Goal: Information Seeking & Learning: Learn about a topic

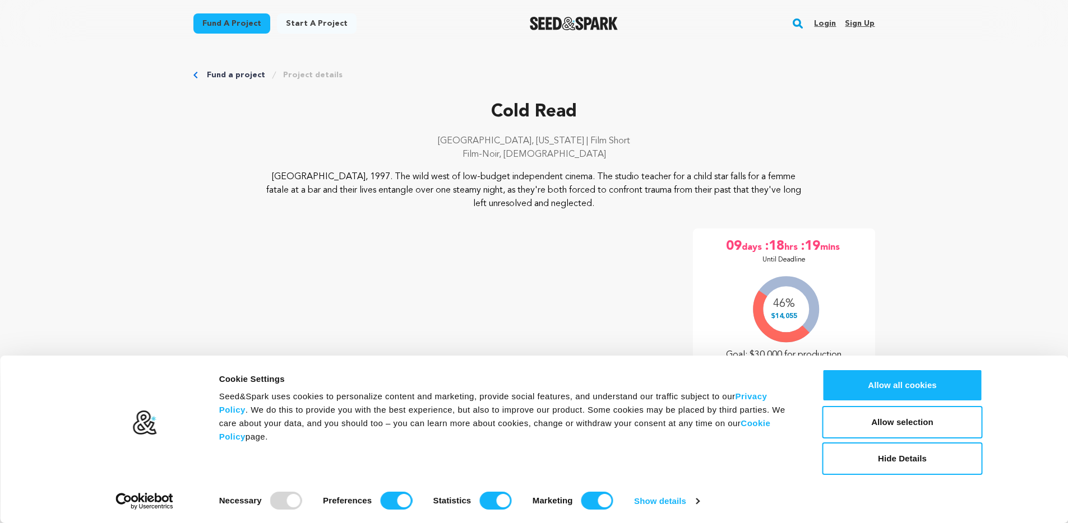
drag, startPoint x: 559, startPoint y: 485, endPoint x: 568, endPoint y: 490, distance: 9.5
click at [560, 487] on div "Cookie Settings Seed&Spark uses cookies to personalize content and marketing, p…" at bounding box center [513, 439] width 594 height 141
click at [595, 498] on input "Marketing" at bounding box center [597, 501] width 32 height 18
checkbox input "false"
click at [465, 501] on strong "Statistics" at bounding box center [452, 501] width 38 height 10
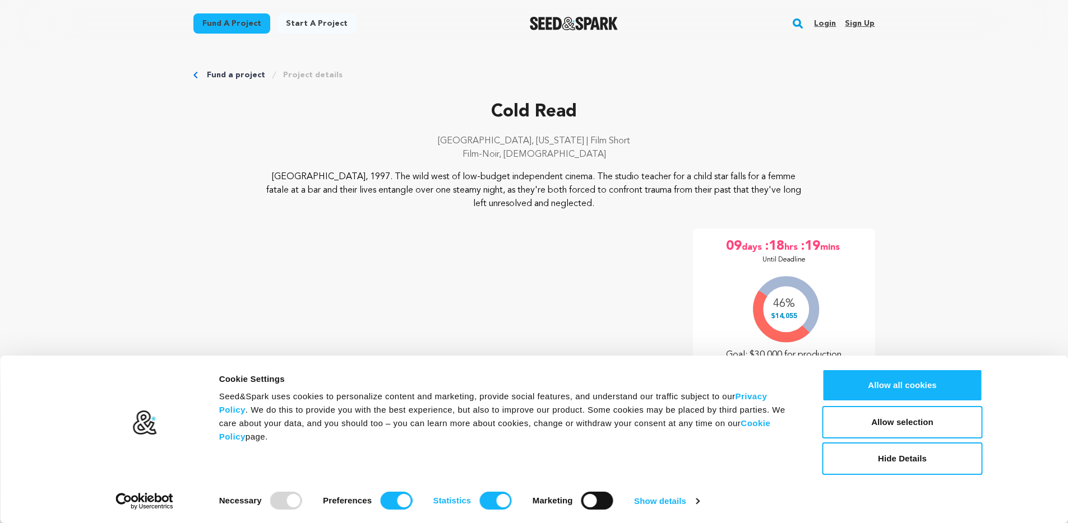
click at [479, 501] on input "Statistics" at bounding box center [495, 501] width 32 height 18
checkbox input "false"
click at [391, 501] on input "Preferences" at bounding box center [396, 501] width 32 height 18
checkbox input "false"
click at [928, 427] on button "Allow selection" at bounding box center [902, 422] width 160 height 33
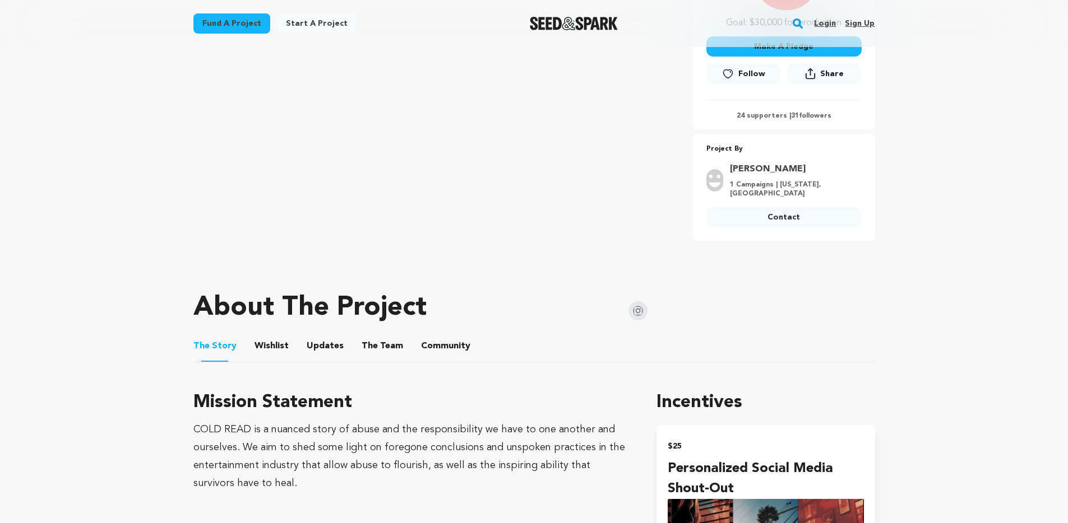
scroll to position [276, 0]
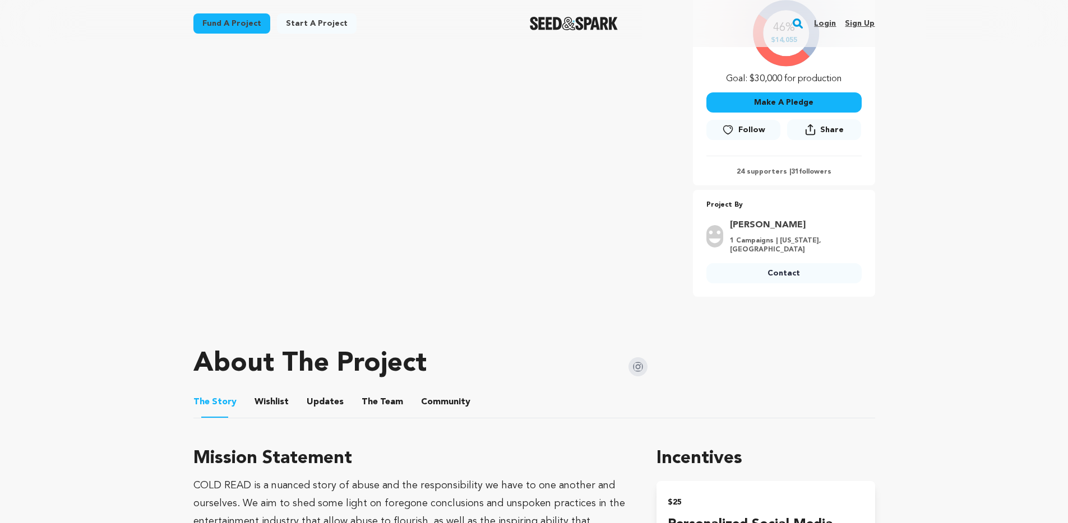
click at [277, 402] on button "Wishlist" at bounding box center [271, 404] width 27 height 27
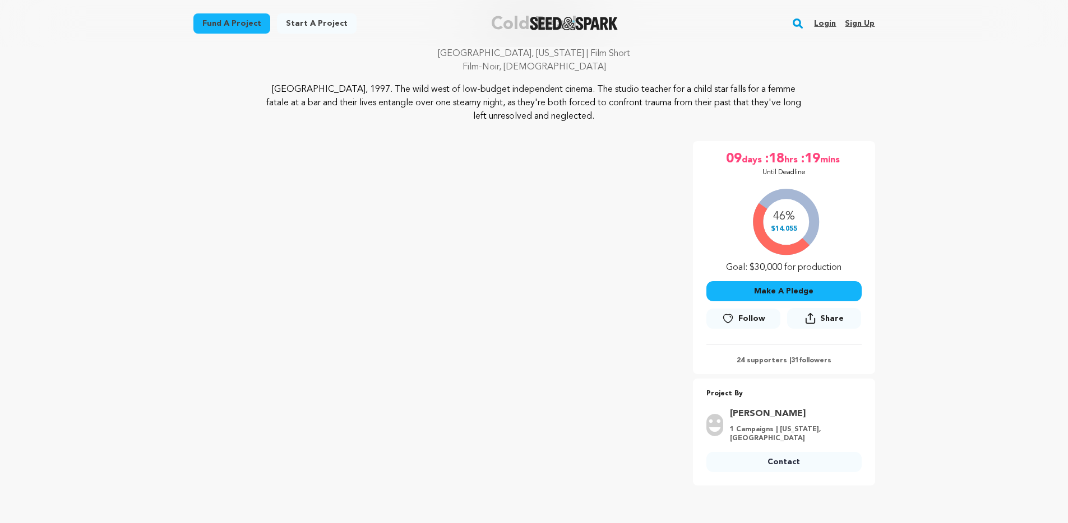
scroll to position [460, 0]
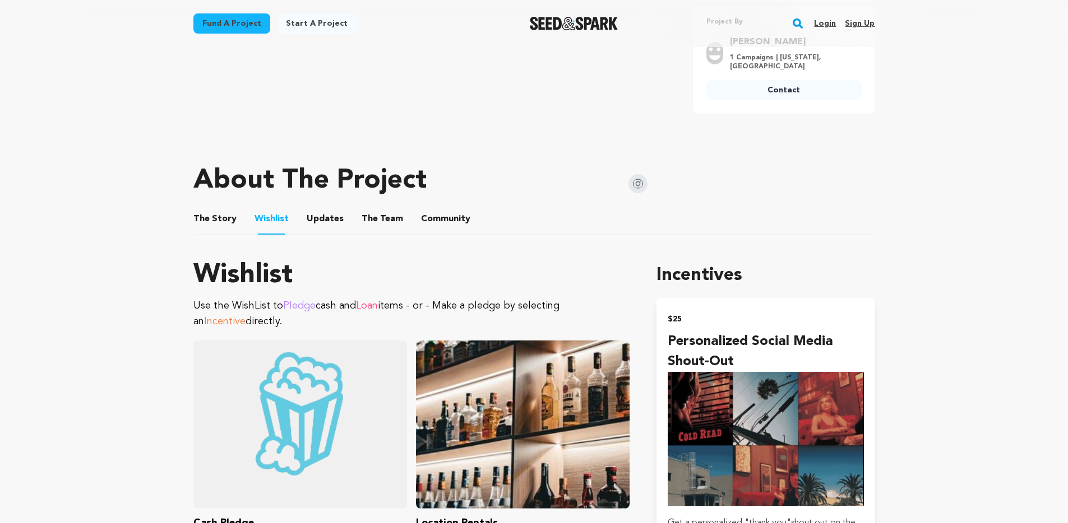
click at [302, 221] on ul "The Story The Story Wishlist Wishlist Updates Updates The Team The Team Communi…" at bounding box center [534, 219] width 682 height 32
click at [312, 221] on button "Updates" at bounding box center [325, 221] width 27 height 27
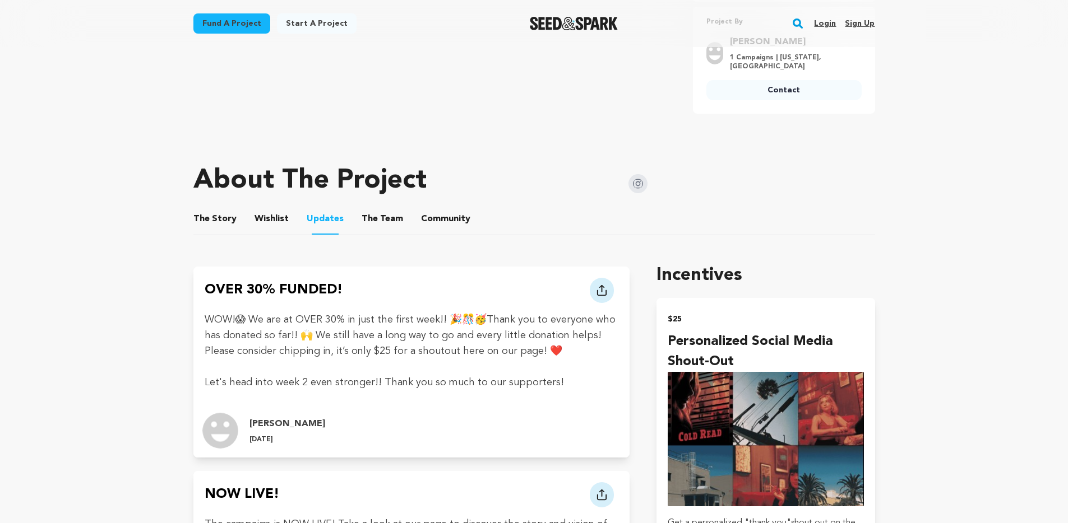
click at [377, 217] on button "The Team" at bounding box center [382, 221] width 27 height 27
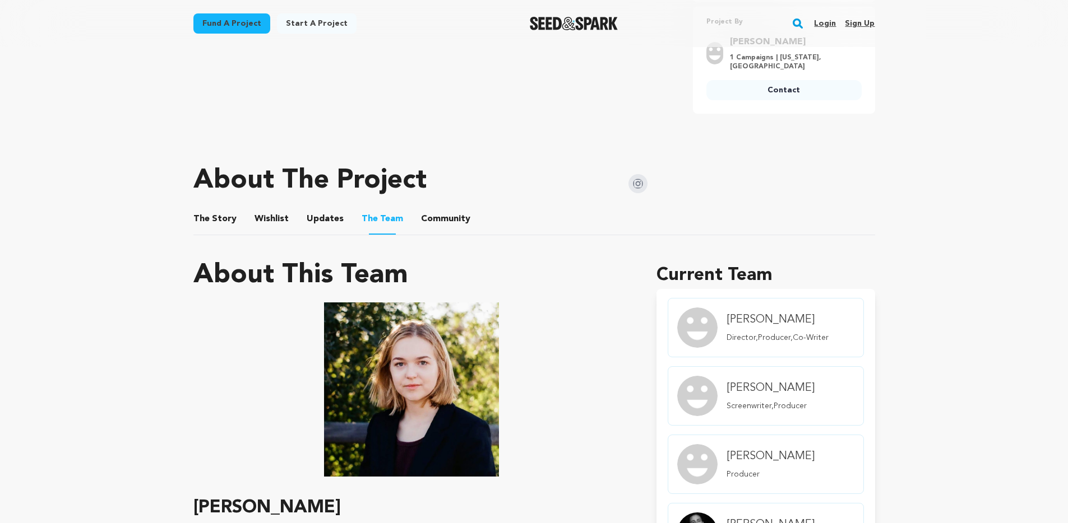
click at [446, 219] on button "Community" at bounding box center [445, 221] width 27 height 27
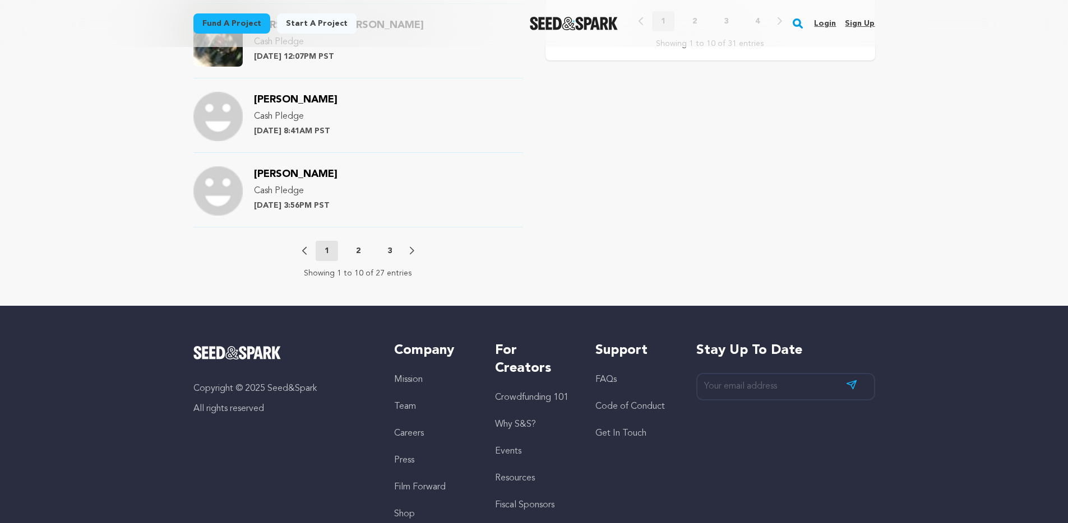
scroll to position [1104, 0]
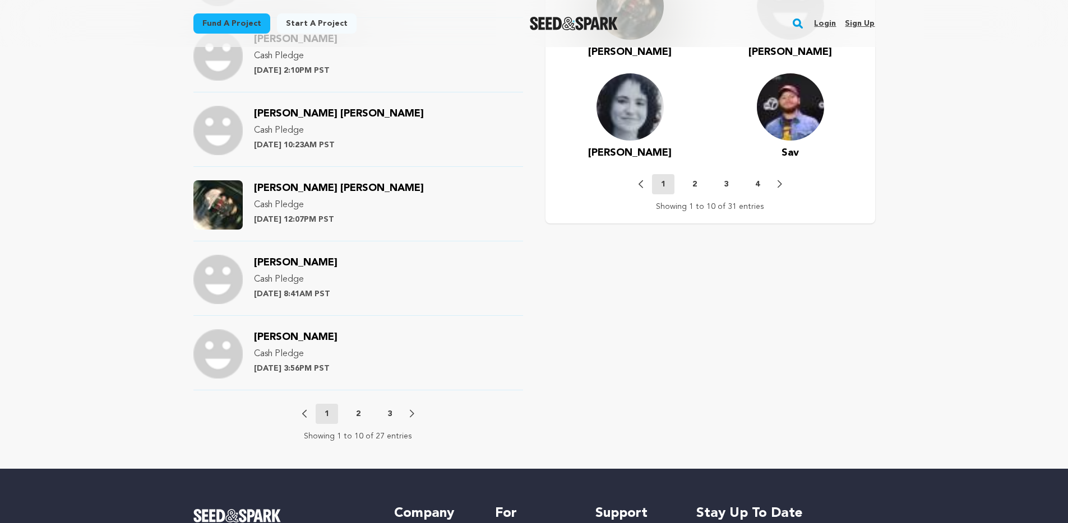
click at [350, 419] on button "2" at bounding box center [358, 414] width 22 height 11
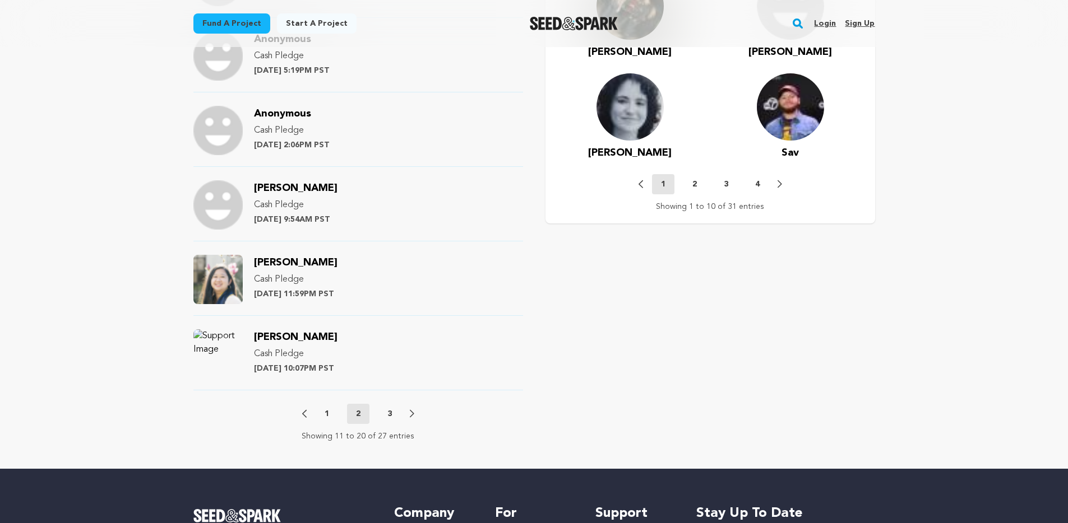
click at [383, 416] on button "3" at bounding box center [389, 414] width 22 height 11
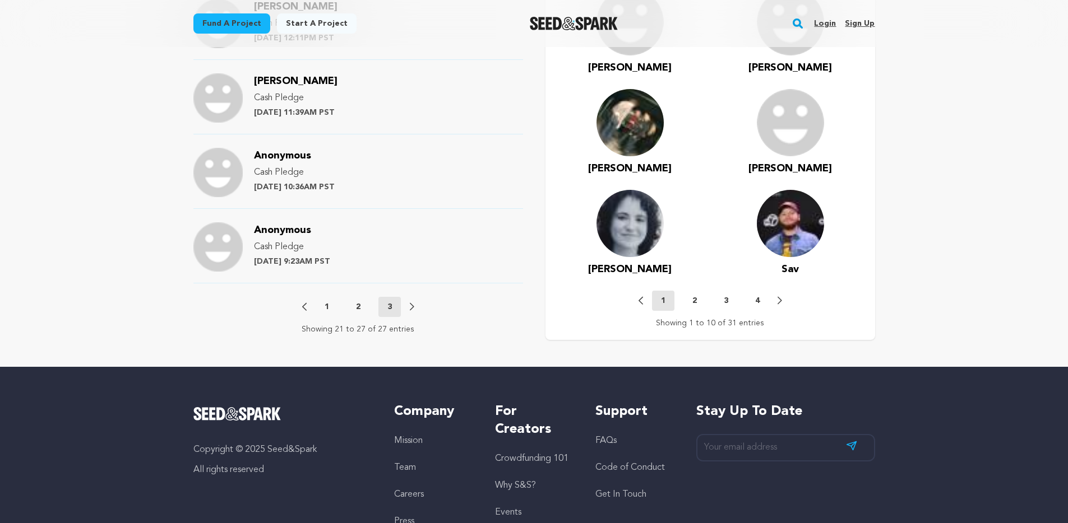
scroll to position [988, 0]
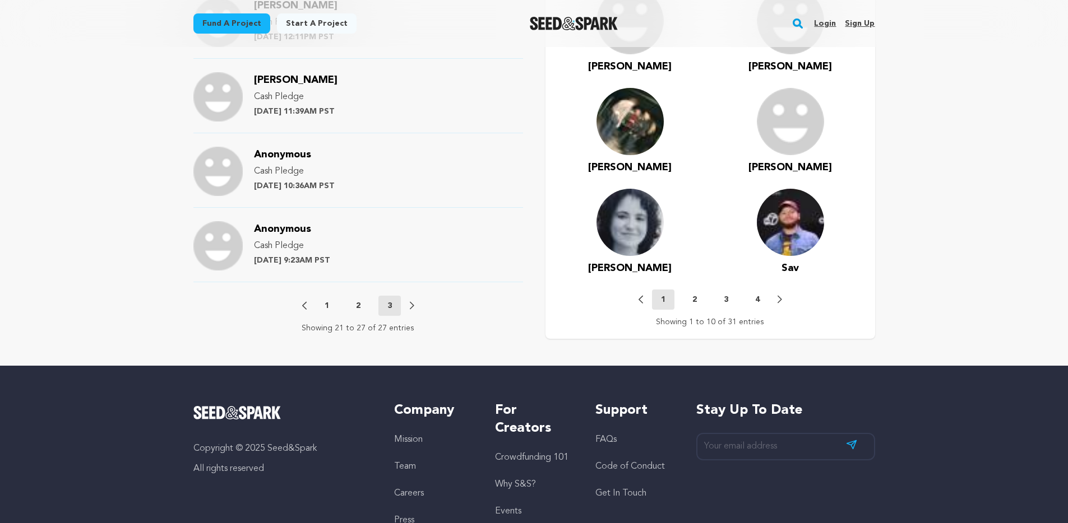
click at [361, 307] on button "2" at bounding box center [358, 305] width 22 height 11
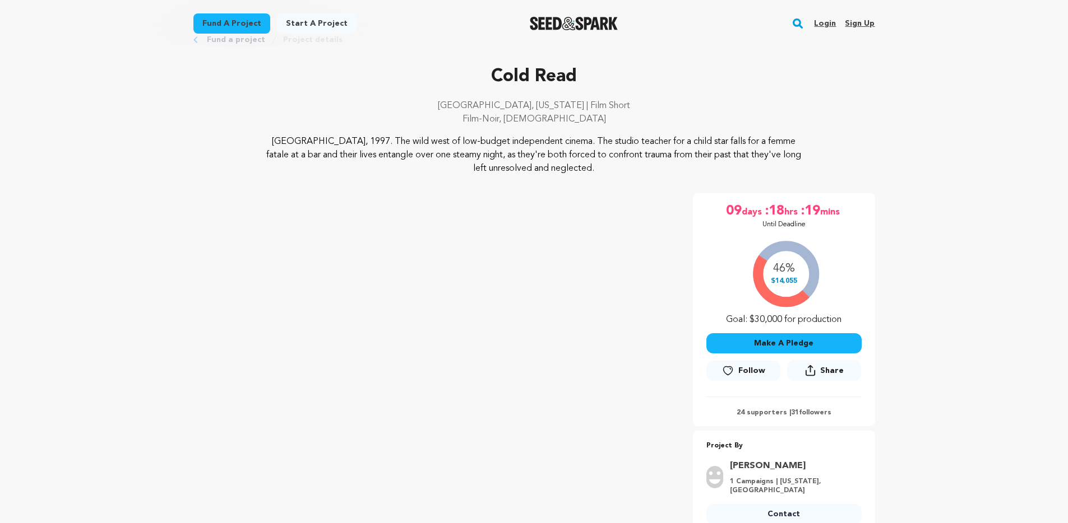
scroll to position [34, 0]
click at [743, 205] on span "days" at bounding box center [753, 212] width 22 height 18
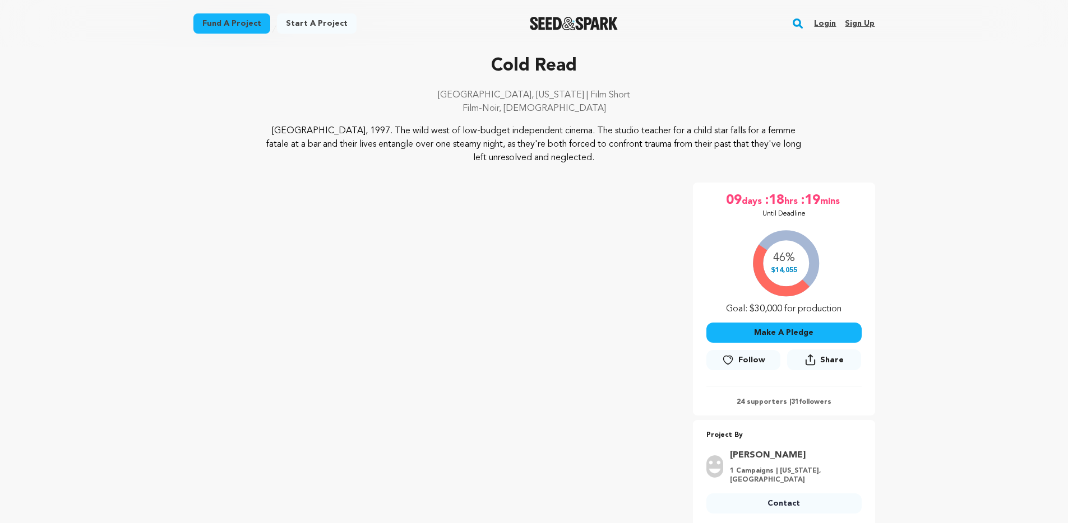
scroll to position [49, 0]
